Goal: Find specific page/section: Find specific page/section

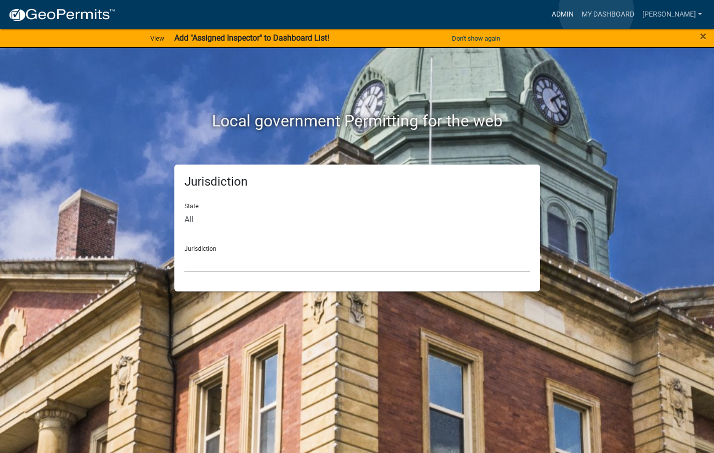
click at [578, 10] on link "Admin" at bounding box center [563, 14] width 30 height 19
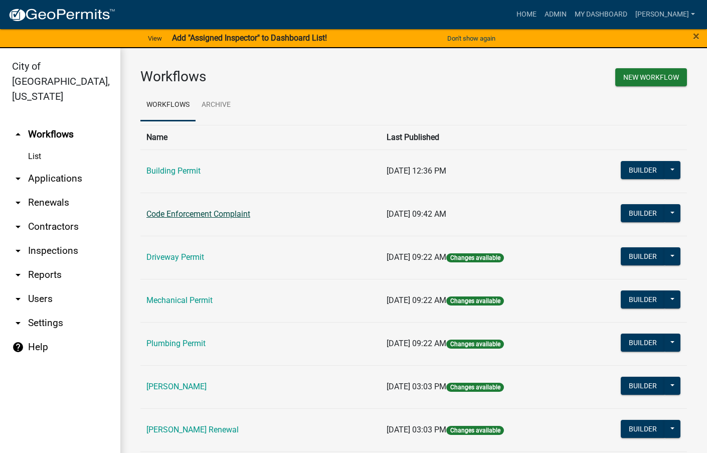
click at [174, 215] on link "Code Enforcement Complaint" at bounding box center [198, 214] width 104 height 10
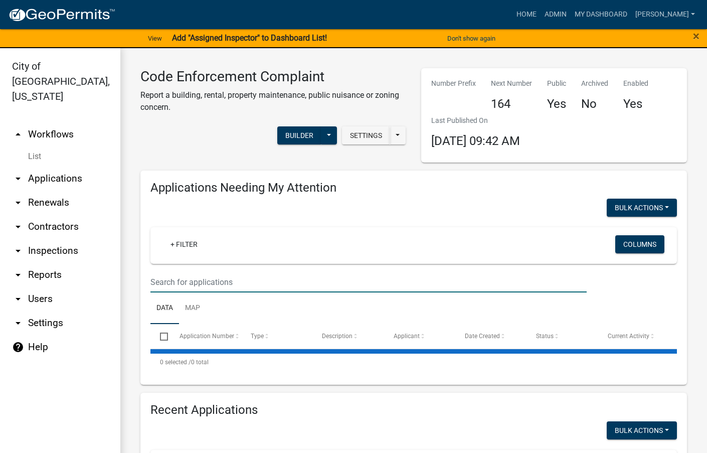
click at [208, 279] on input "text" at bounding box center [368, 282] width 436 height 21
select select "3: 100"
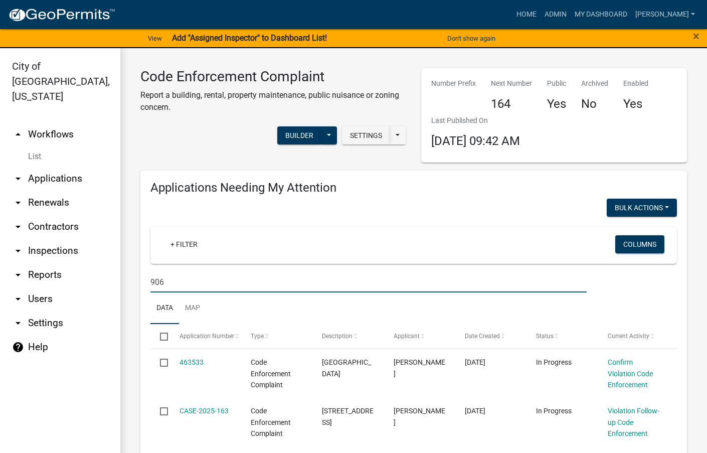
type input "906"
